Goal: Information Seeking & Learning: Compare options

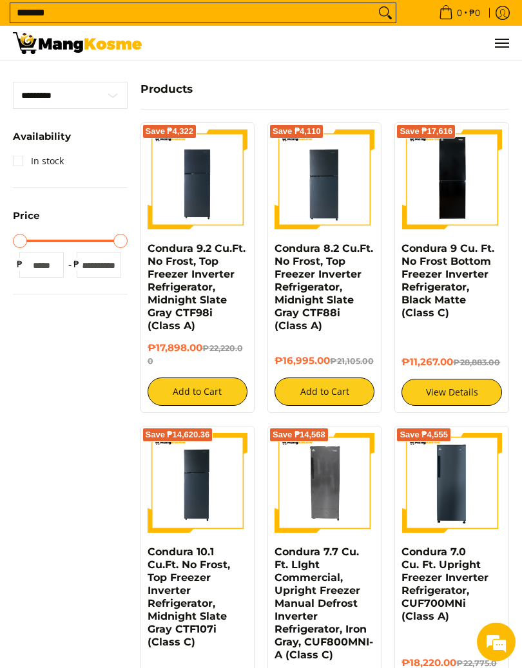
scroll to position [369, 0]
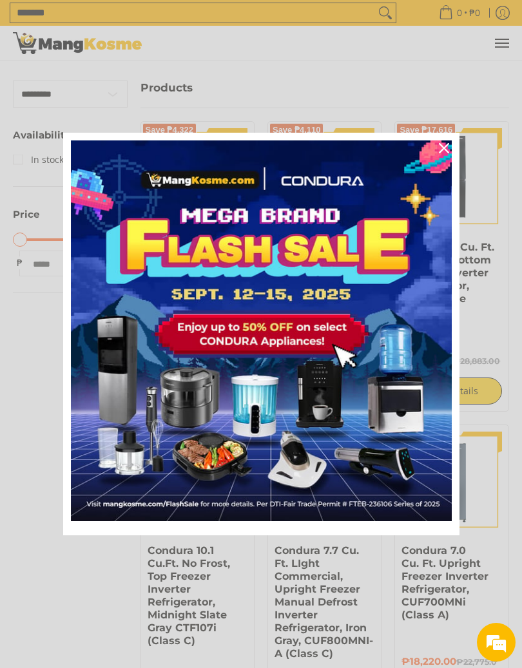
click at [440, 148] on icon "close icon" at bounding box center [444, 148] width 10 height 10
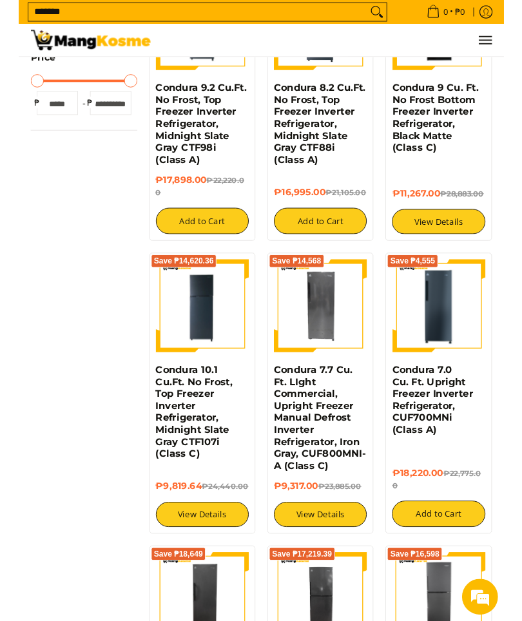
scroll to position [522, 0]
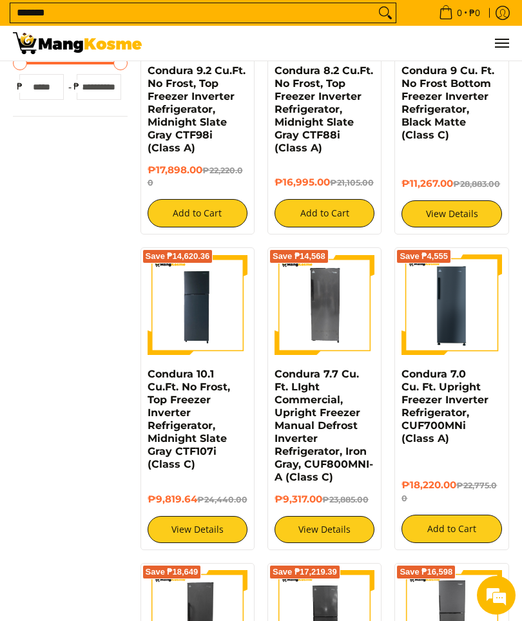
click at [321, 301] on img at bounding box center [324, 304] width 100 height 100
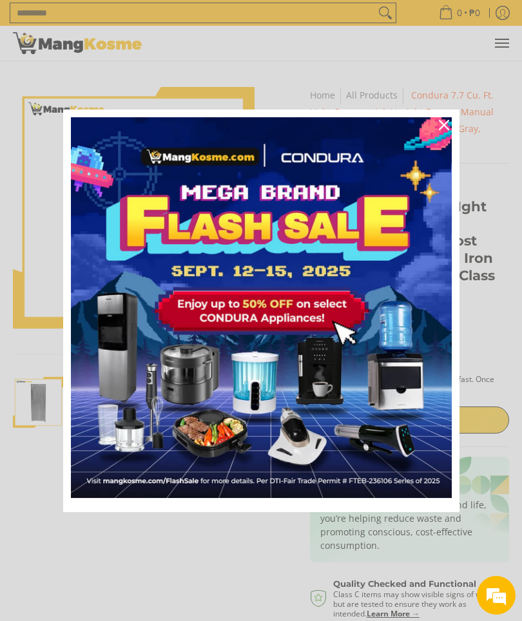
click at [446, 128] on icon "close icon" at bounding box center [444, 125] width 10 height 10
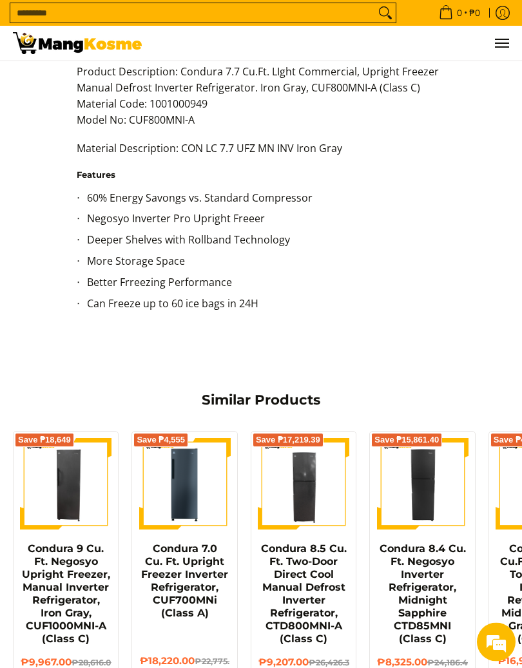
scroll to position [1250, 0]
click at [173, 461] on img at bounding box center [184, 483] width 91 height 91
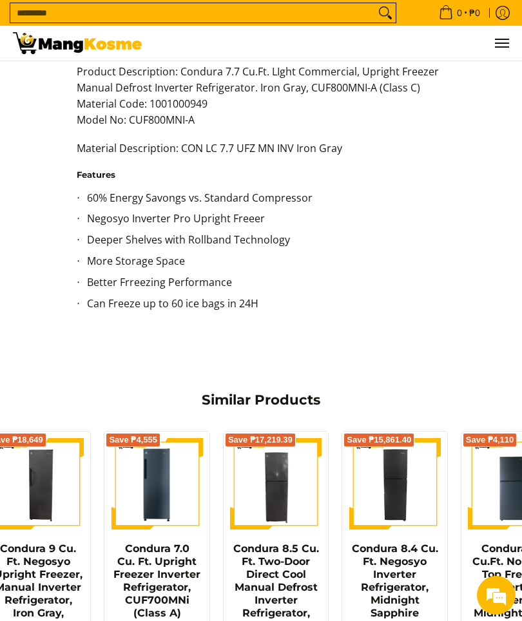
scroll to position [0, 26]
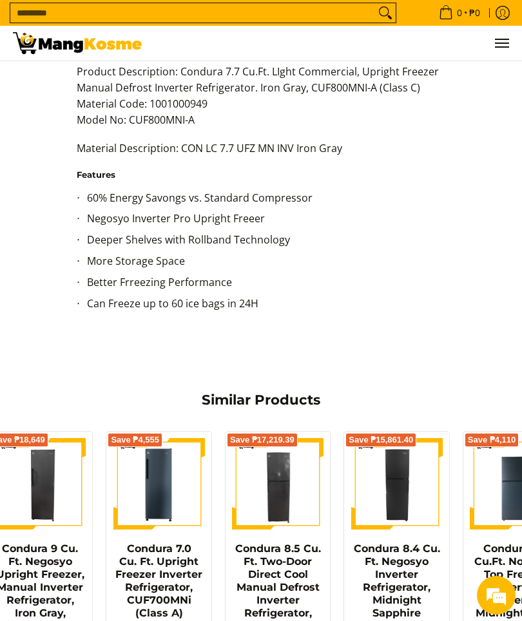
click at [140, 475] on img at bounding box center [158, 483] width 91 height 91
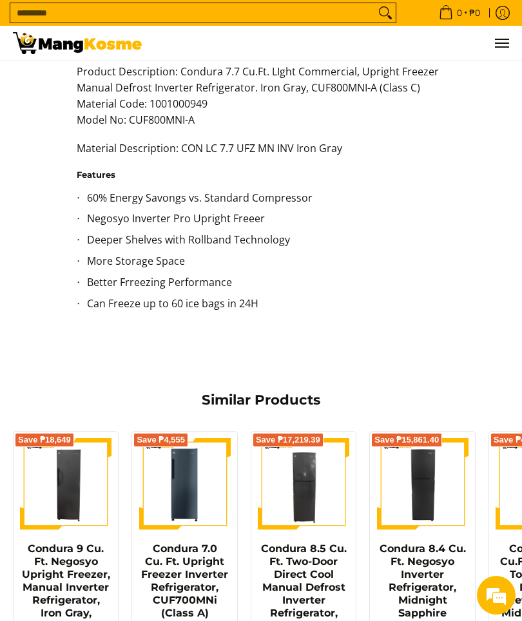
scroll to position [0, 0]
click at [51, 474] on img at bounding box center [65, 483] width 91 height 91
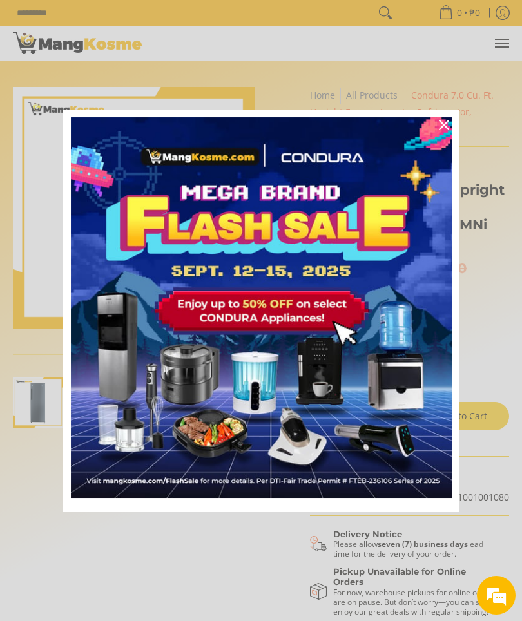
click at [437, 120] on div "Close" at bounding box center [444, 125] width 21 height 21
click at [444, 125] on icon "close icon" at bounding box center [444, 125] width 10 height 10
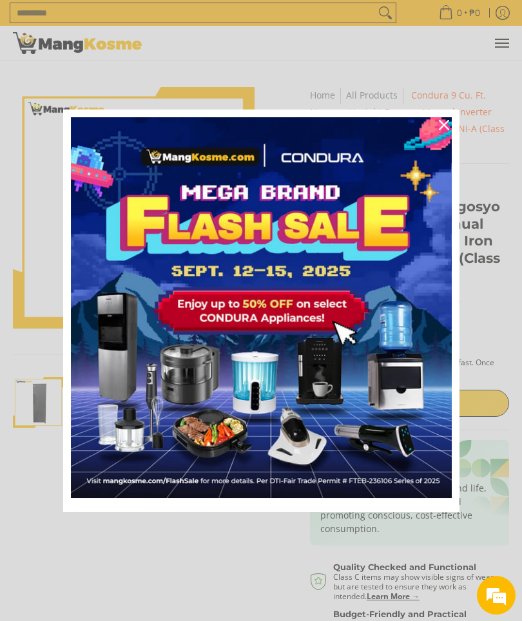
click at [437, 124] on div "Close" at bounding box center [444, 125] width 21 height 21
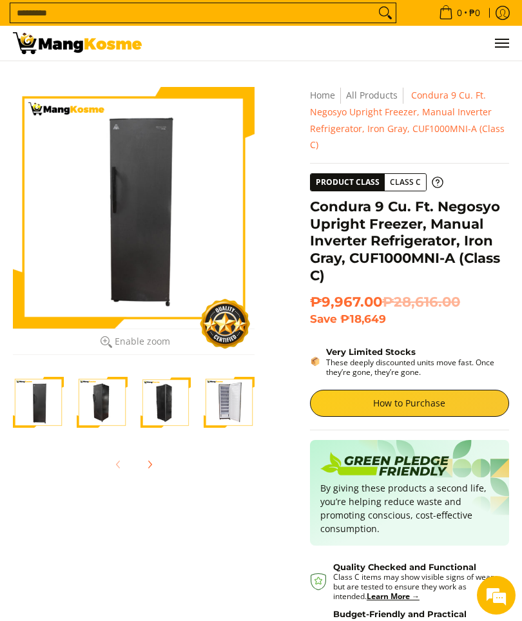
click at [224, 406] on img "Condura 9 Cu. Ft. Negosyo Upright Freezer, Manual Inverter Refrigerator, Iron G…" at bounding box center [229, 402] width 51 height 51
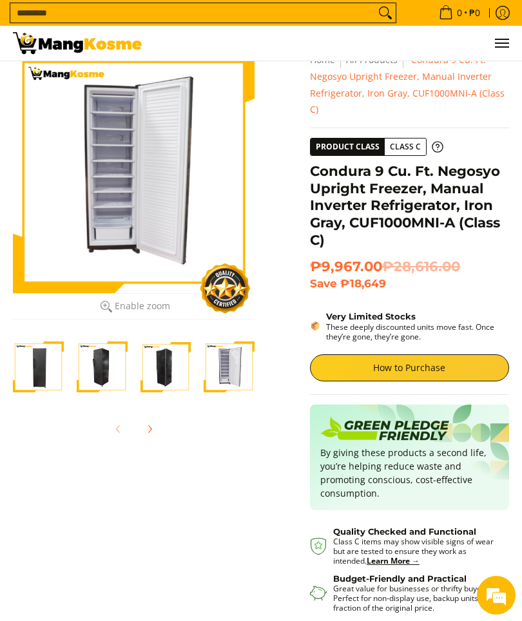
scroll to position [33, 0]
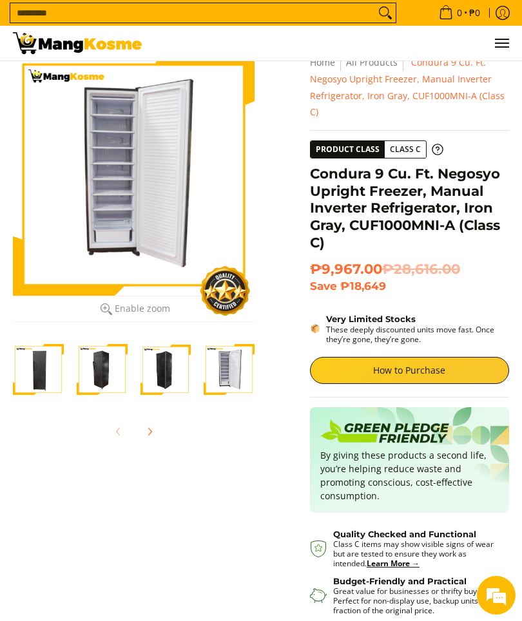
click at [438, 361] on link "How to Purchase" at bounding box center [409, 370] width 199 height 27
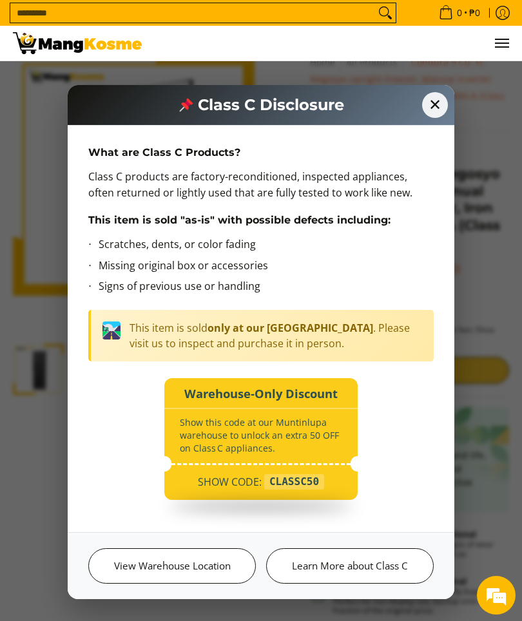
click at [426, 100] on span "✕" at bounding box center [435, 105] width 26 height 26
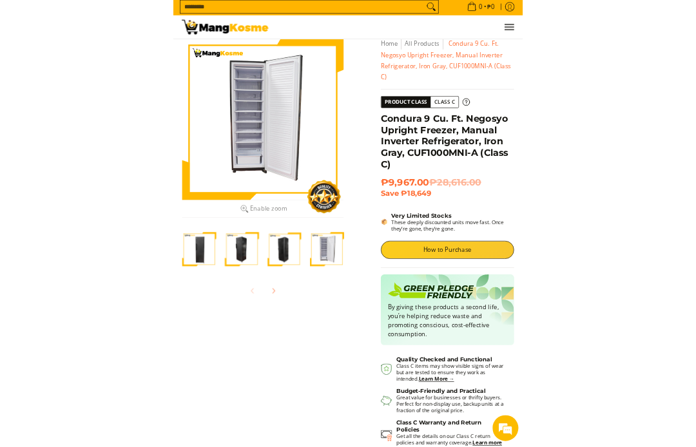
scroll to position [0, 0]
